Goal: Transaction & Acquisition: Purchase product/service

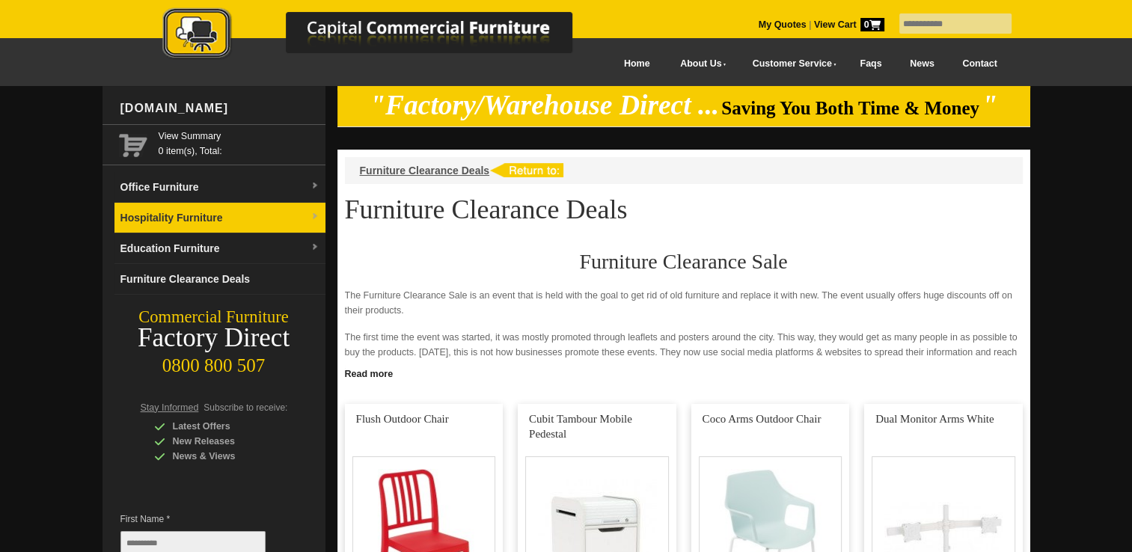
click at [235, 215] on link "Hospitality Furniture" at bounding box center [219, 218] width 211 height 31
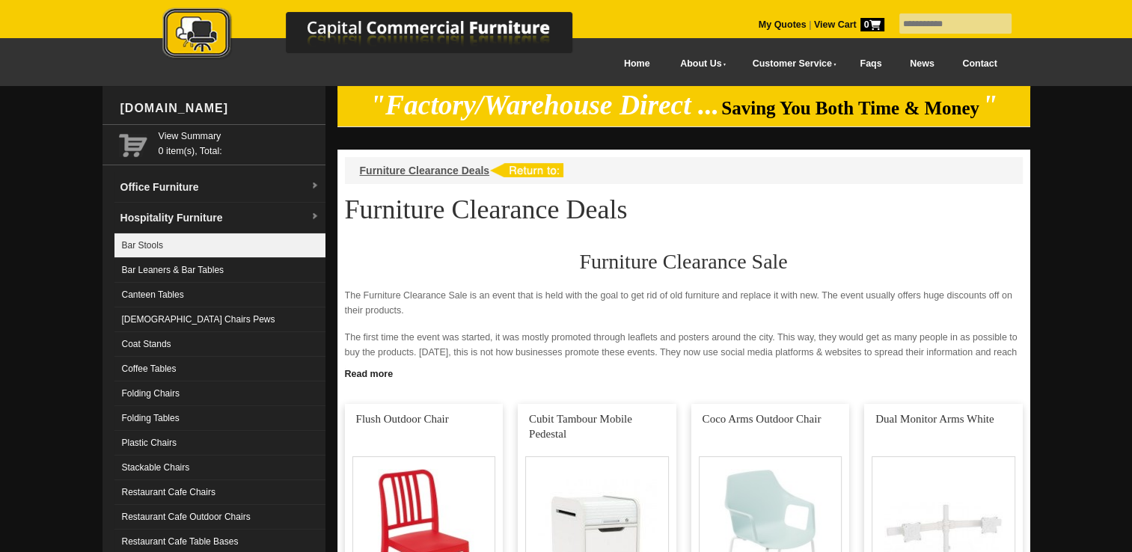
click at [166, 248] on link "Bar Stools" at bounding box center [219, 245] width 211 height 25
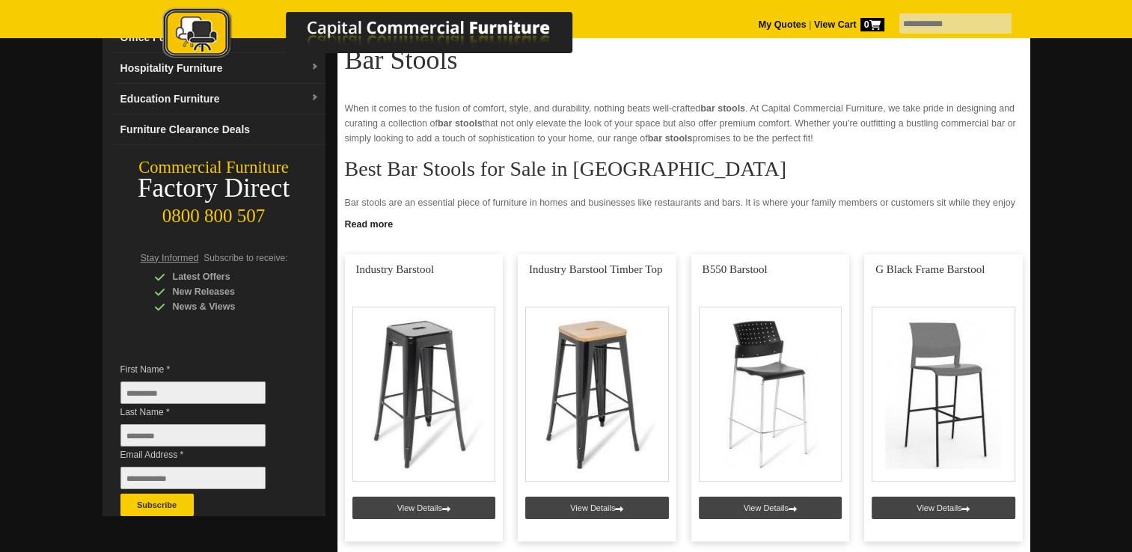
scroll to position [224, 0]
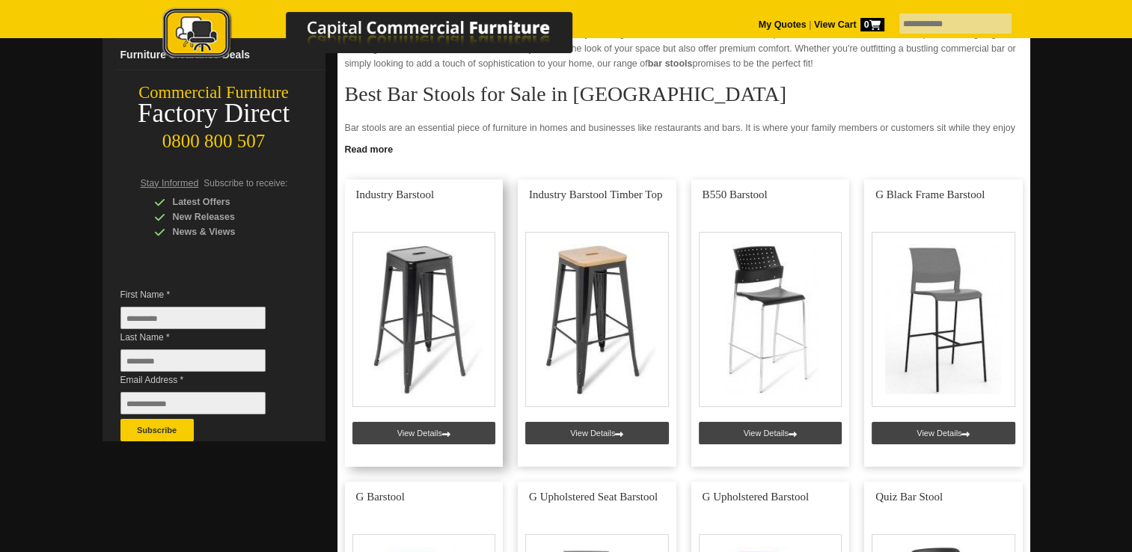
click at [440, 432] on link at bounding box center [424, 323] width 159 height 287
